Goal: Navigation & Orientation: Find specific page/section

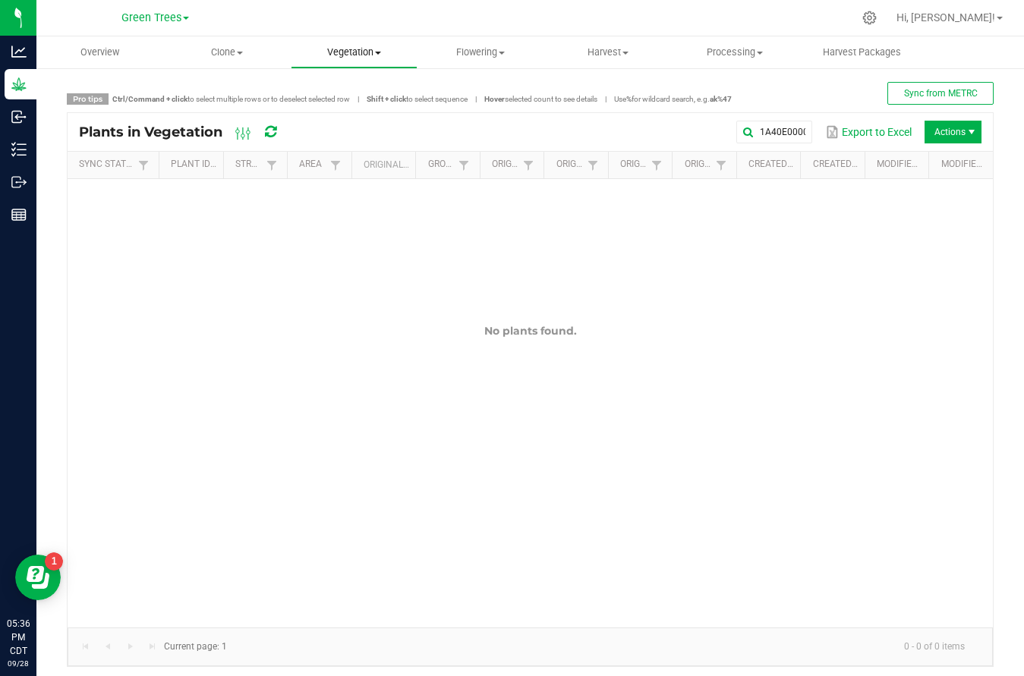
click at [336, 54] on span "Vegetation" at bounding box center [353, 53] width 125 height 14
click at [336, 98] on li "Veg groups" at bounding box center [354, 92] width 127 height 18
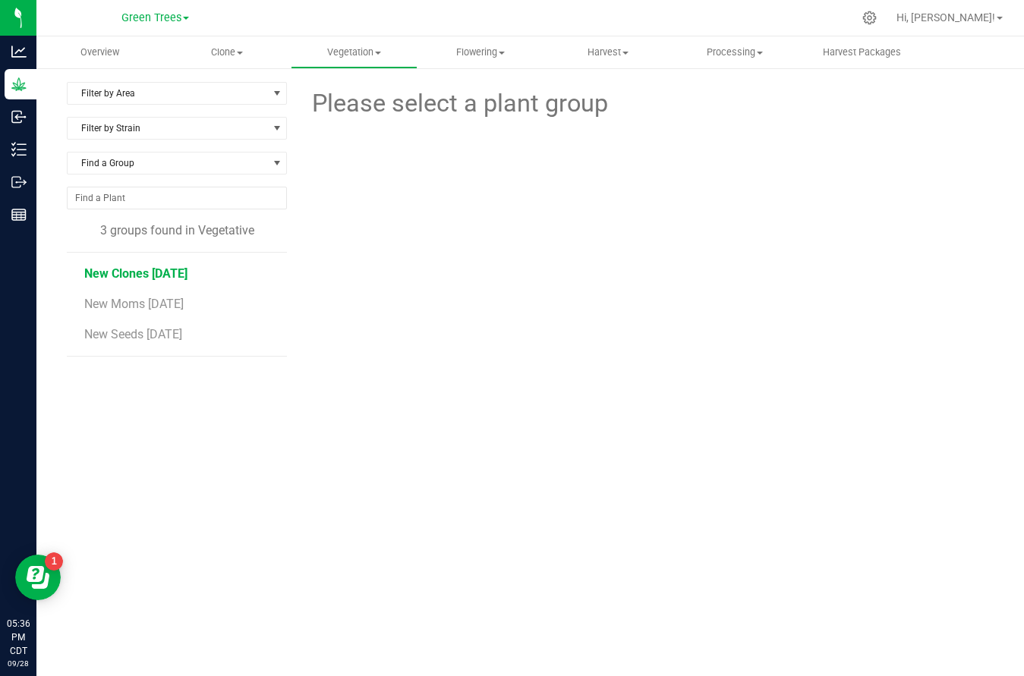
click at [145, 277] on span "New Clones [DATE]" at bounding box center [135, 273] width 103 height 14
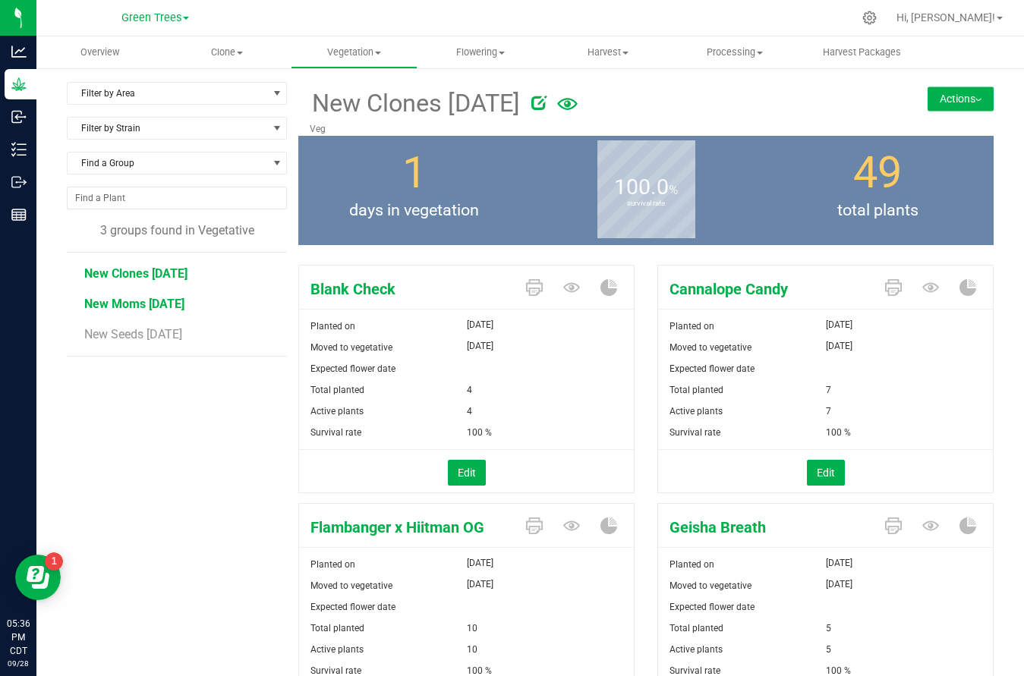
click at [134, 304] on span "New Moms [DATE]" at bounding box center [134, 304] width 100 height 14
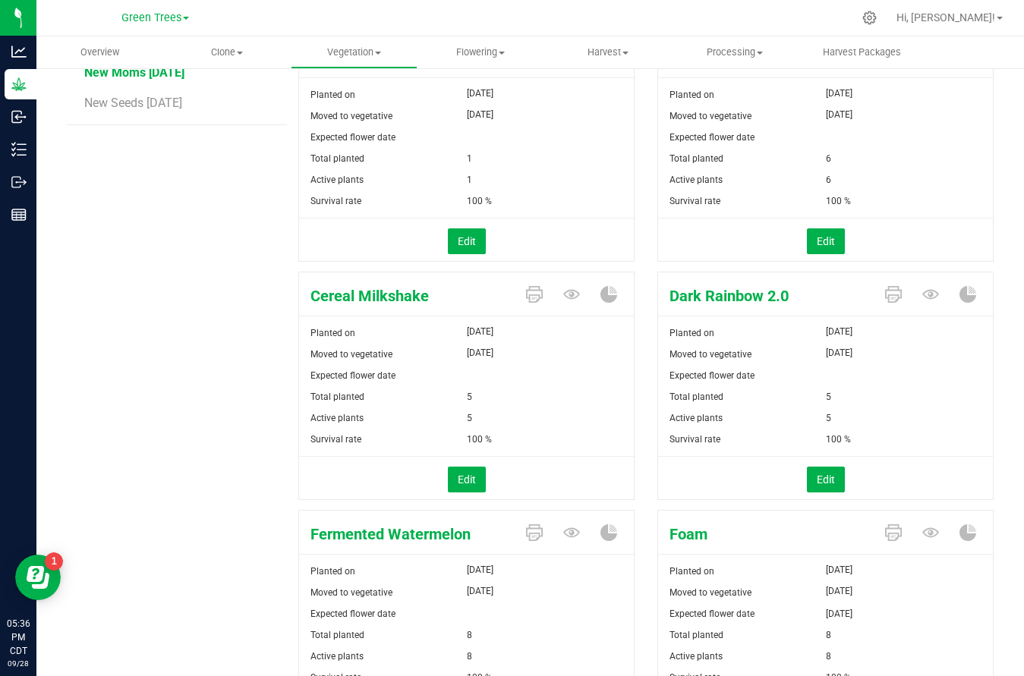
scroll to position [150, 0]
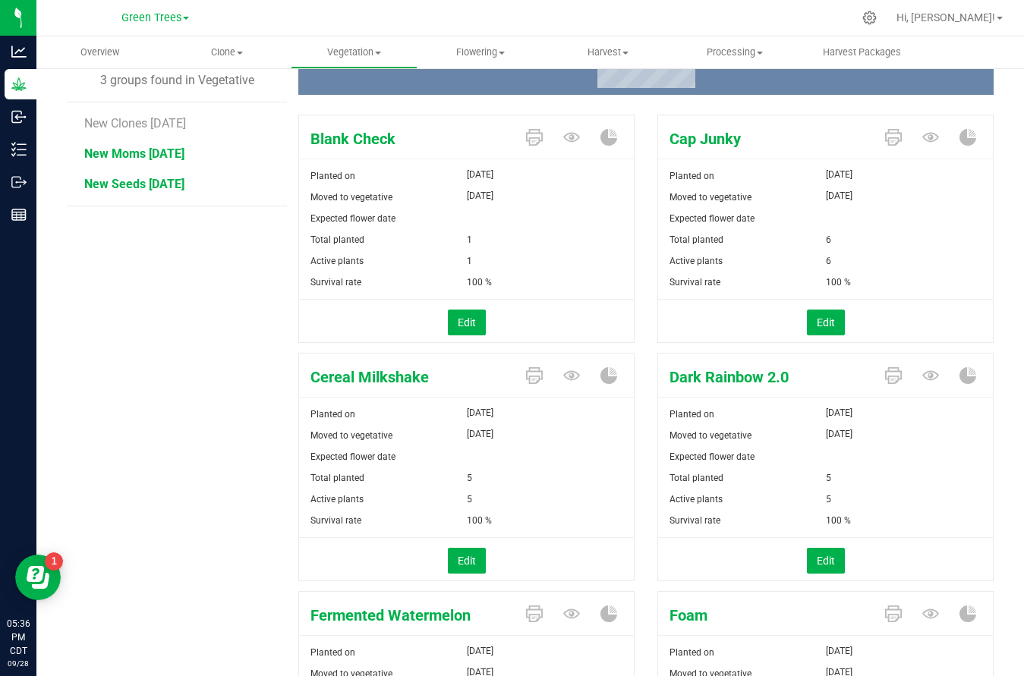
click at [137, 177] on span "New Seeds [DATE]" at bounding box center [134, 184] width 100 height 14
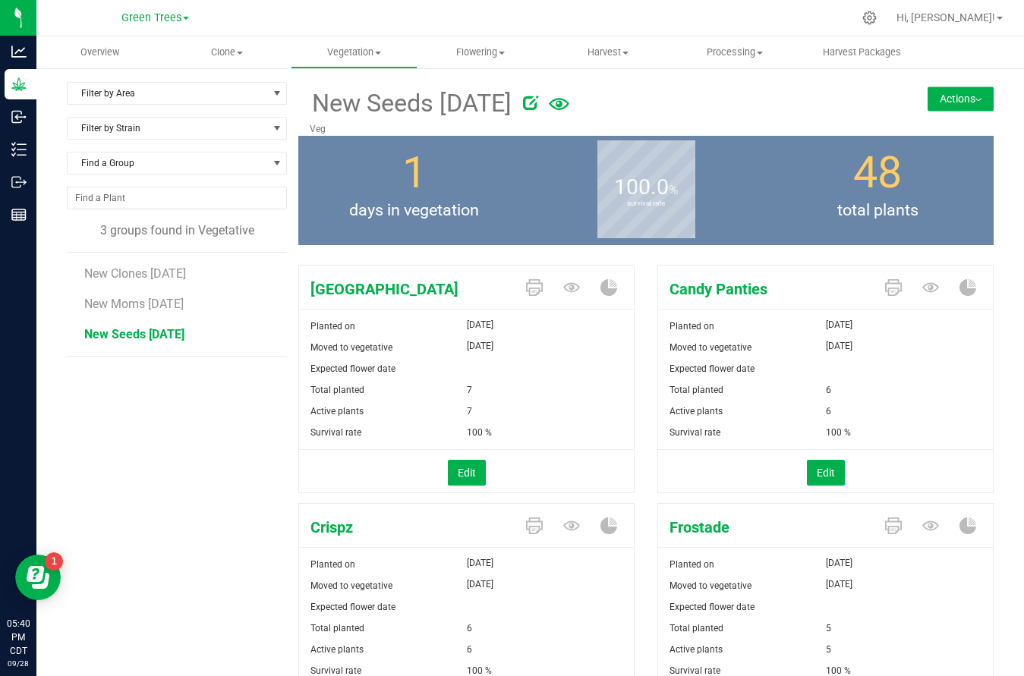
click at [140, 312] on li "New Moms [DATE]" at bounding box center [180, 298] width 192 height 30
click at [141, 301] on span "New Moms [DATE]" at bounding box center [134, 304] width 100 height 14
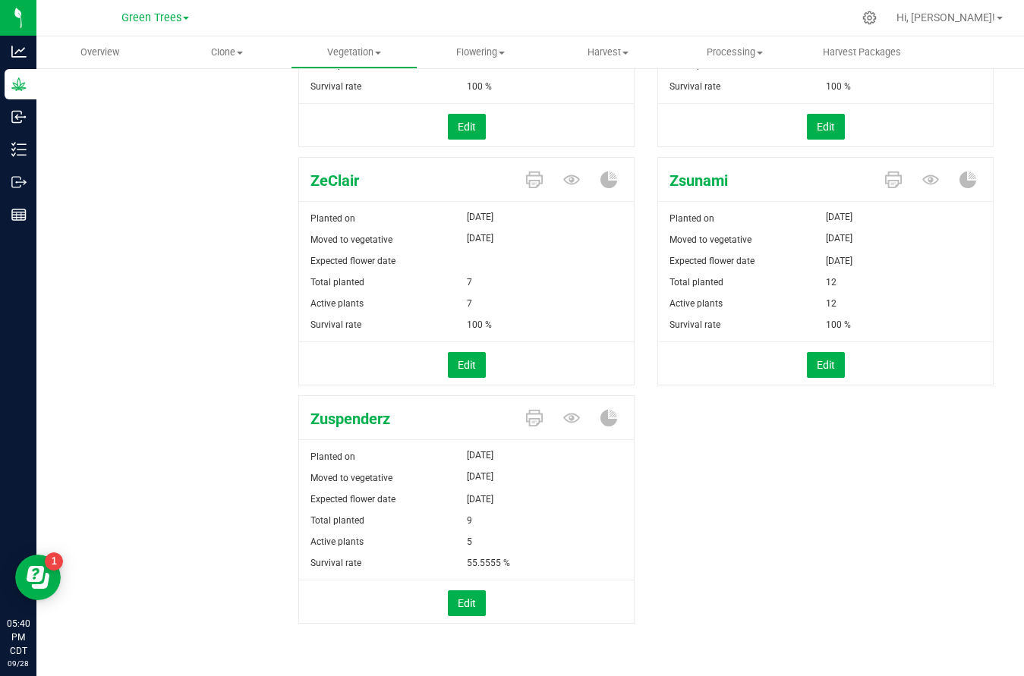
scroll to position [2730, 0]
